Goal: Use online tool/utility: Utilize a website feature to perform a specific function

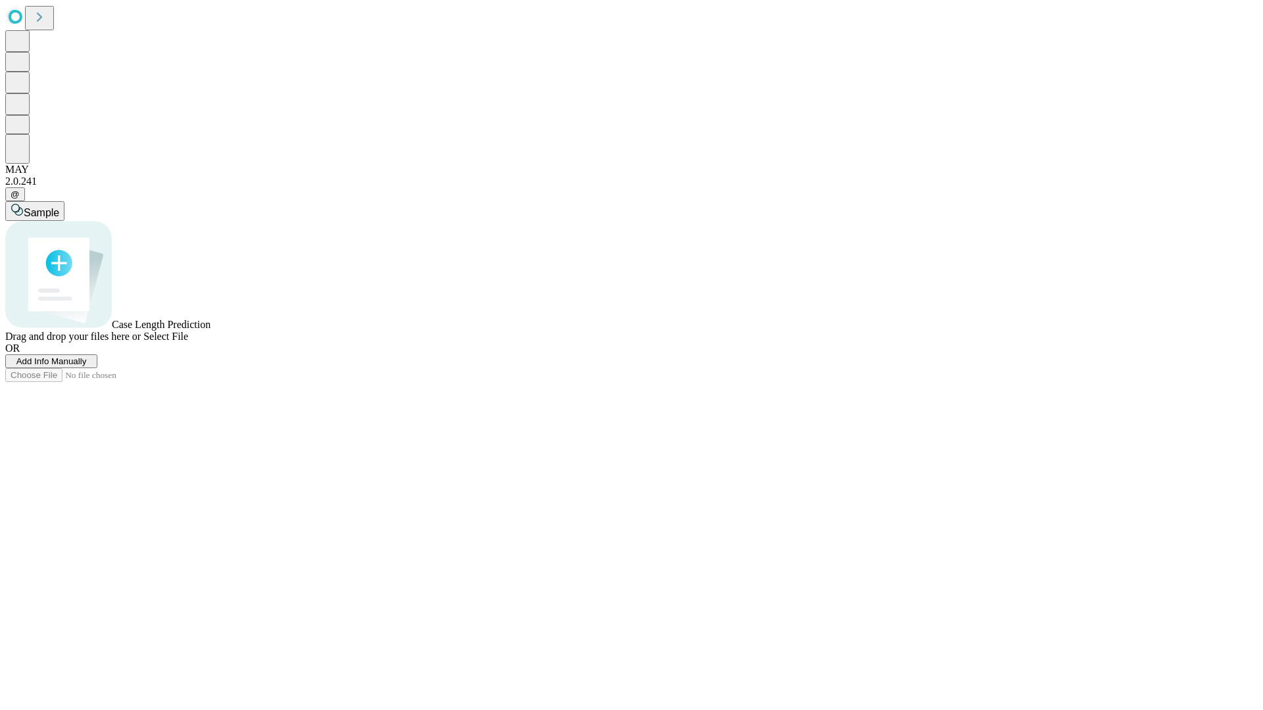
click at [188, 342] on span "Select File" at bounding box center [165, 336] width 45 height 11
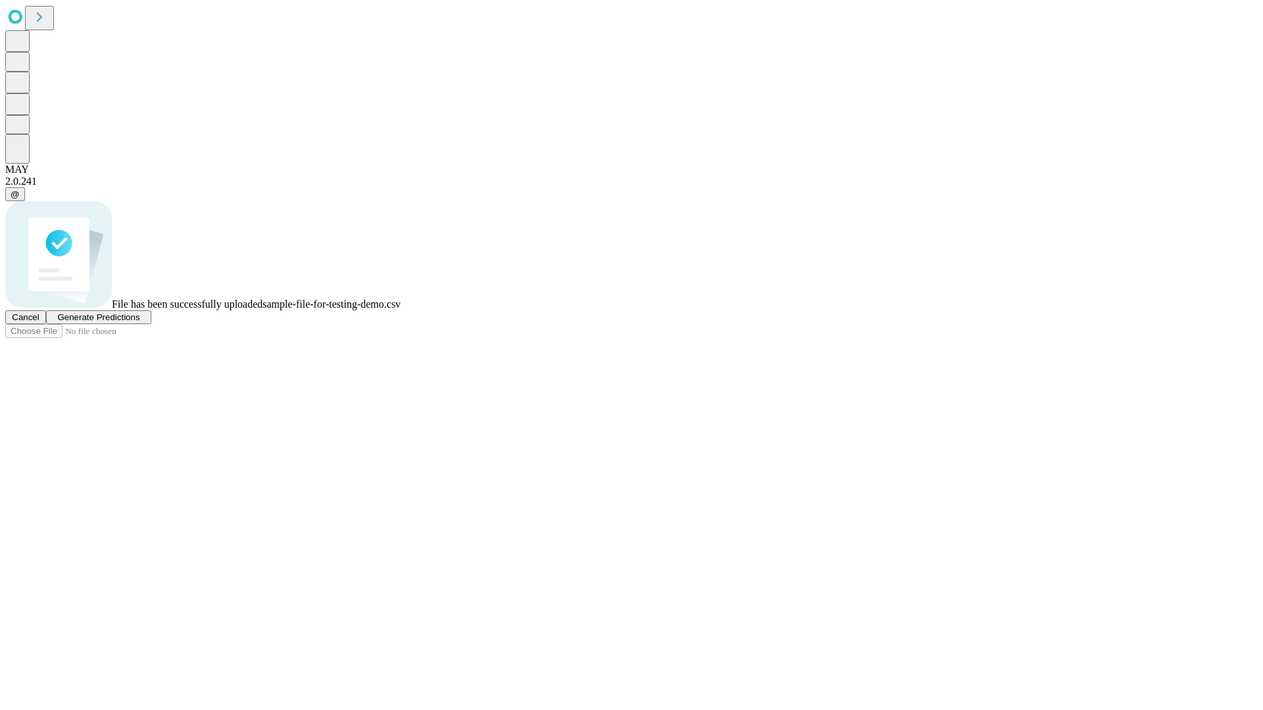
click at [139, 322] on span "Generate Predictions" at bounding box center [98, 317] width 82 height 10
